Goal: Task Accomplishment & Management: Manage account settings

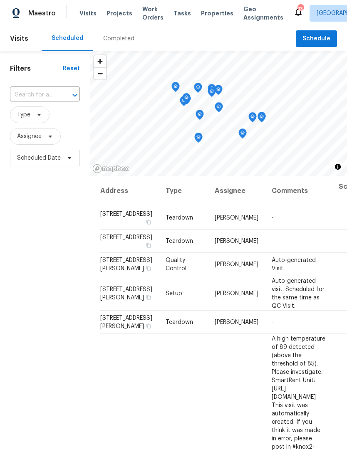
click at [206, 12] on span "Properties" at bounding box center [217, 13] width 32 height 8
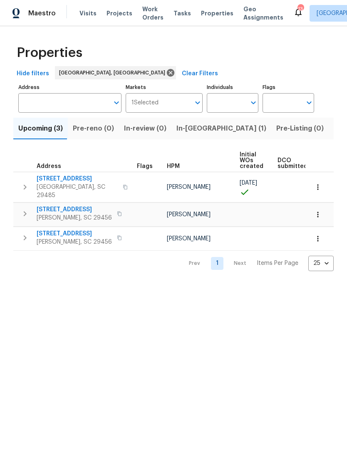
click at [79, 15] on span "Visits" at bounding box center [87, 13] width 17 height 8
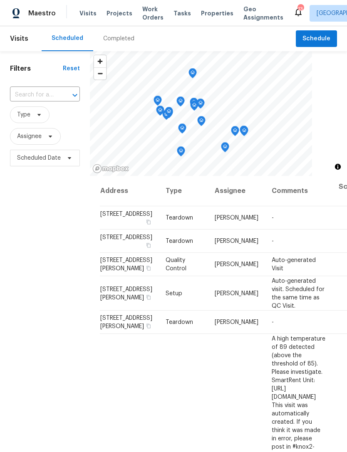
click at [117, 33] on div "Completed" at bounding box center [118, 38] width 51 height 25
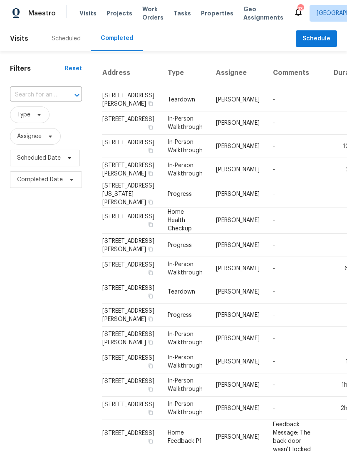
click at [293, 11] on icon at bounding box center [298, 12] width 10 height 10
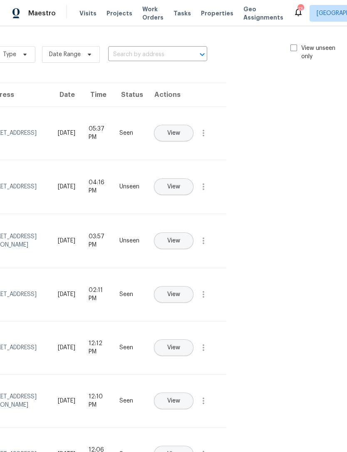
scroll to position [0, 94]
click at [294, 45] on span at bounding box center [294, 48] width 7 height 7
click at [294, 45] on input "View unseen only" at bounding box center [293, 46] width 5 height 5
checkbox input "true"
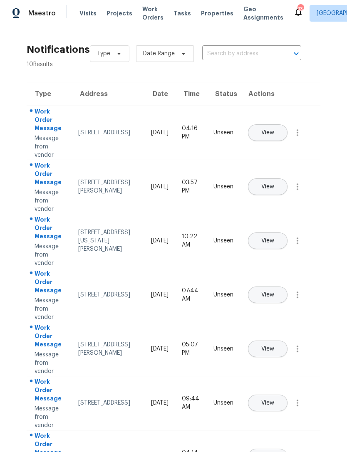
scroll to position [1, 0]
click at [274, 130] on span "View" at bounding box center [267, 133] width 13 height 6
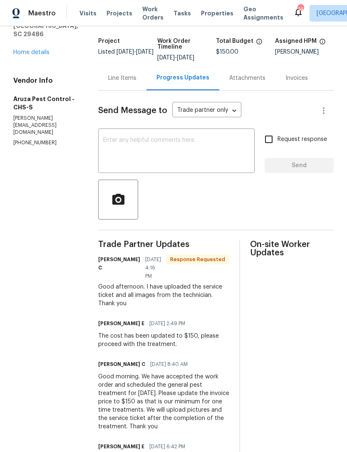
scroll to position [45, 0]
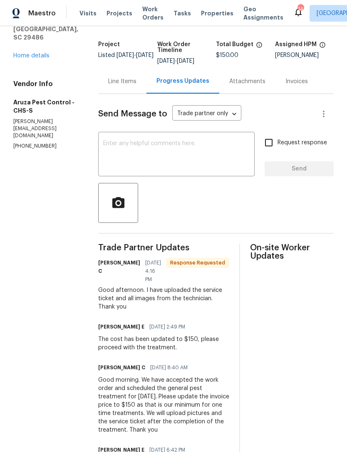
click at [119, 78] on div "Line Items" at bounding box center [122, 81] width 28 height 8
